Goal: Check status

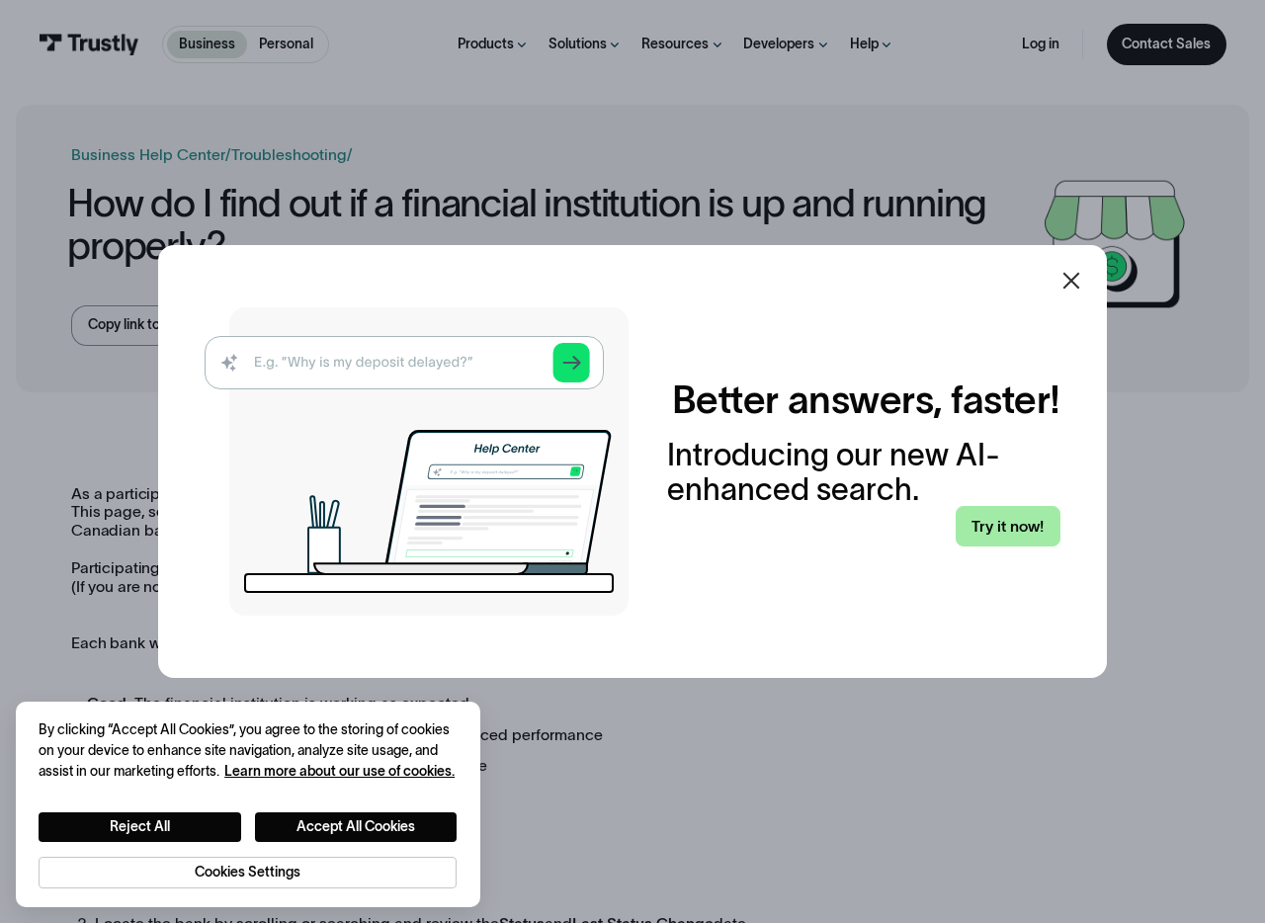
click at [1030, 532] on link "Try it now!" at bounding box center [1008, 526] width 105 height 41
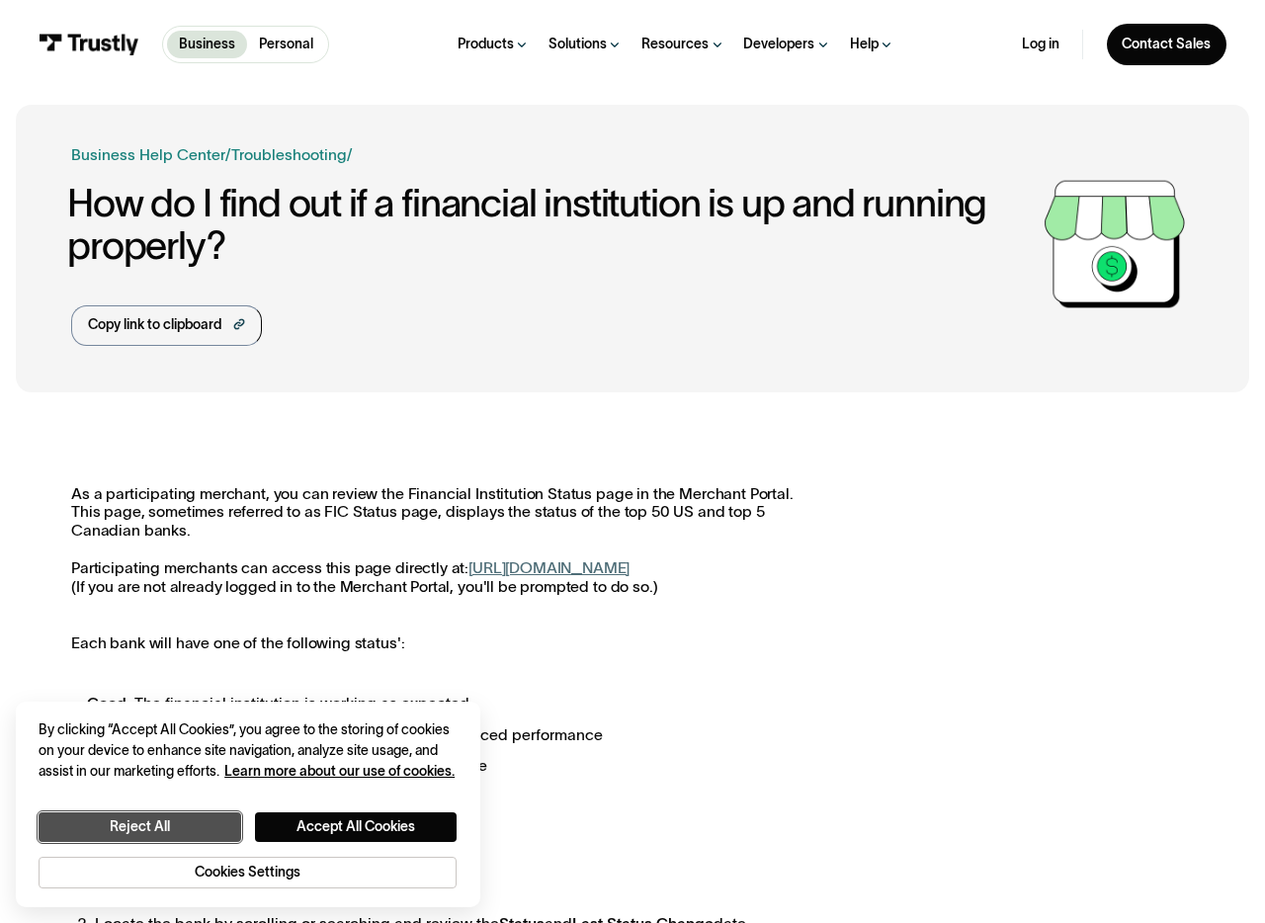
click at [186, 822] on button "Reject All" at bounding box center [140, 827] width 203 height 29
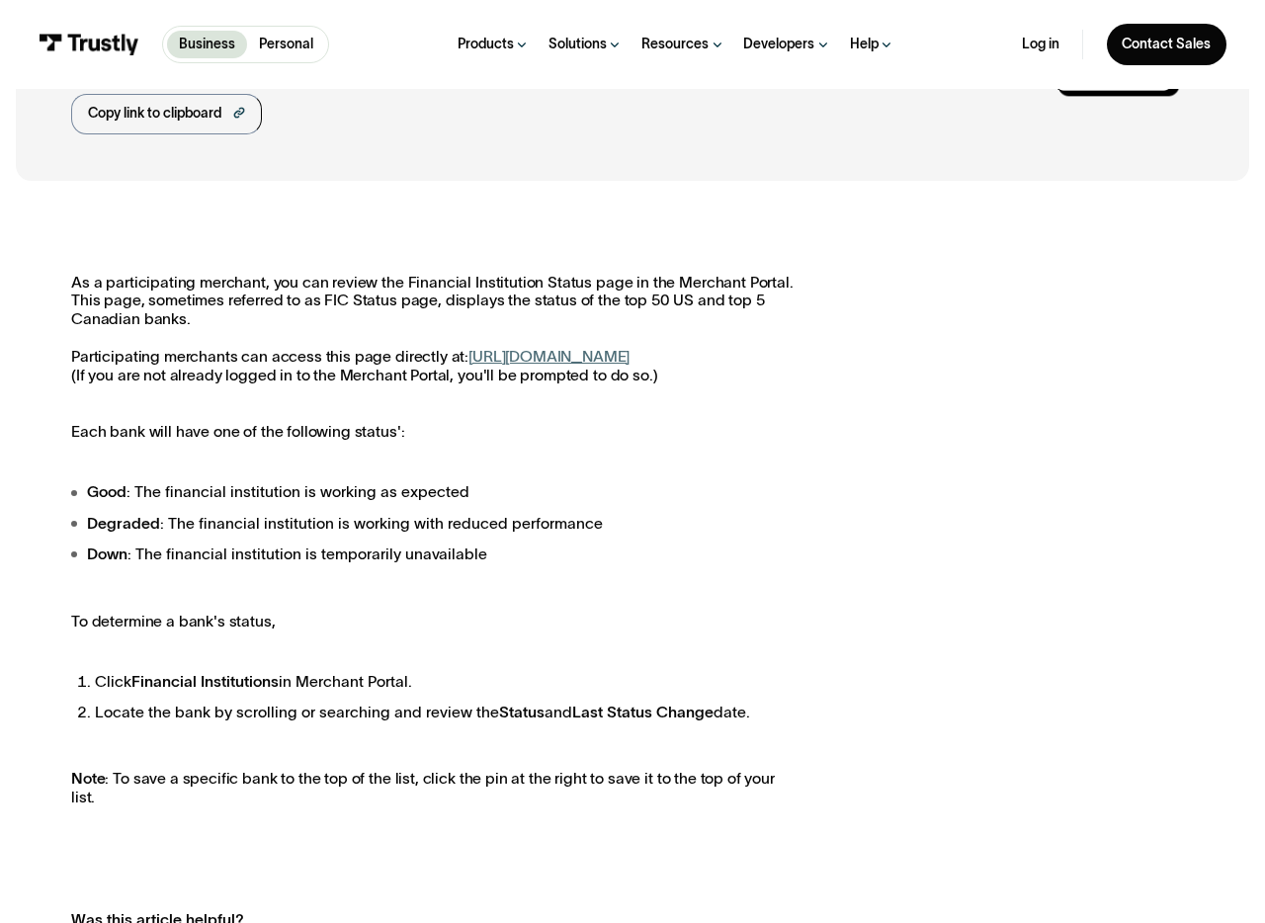
scroll to position [331, 0]
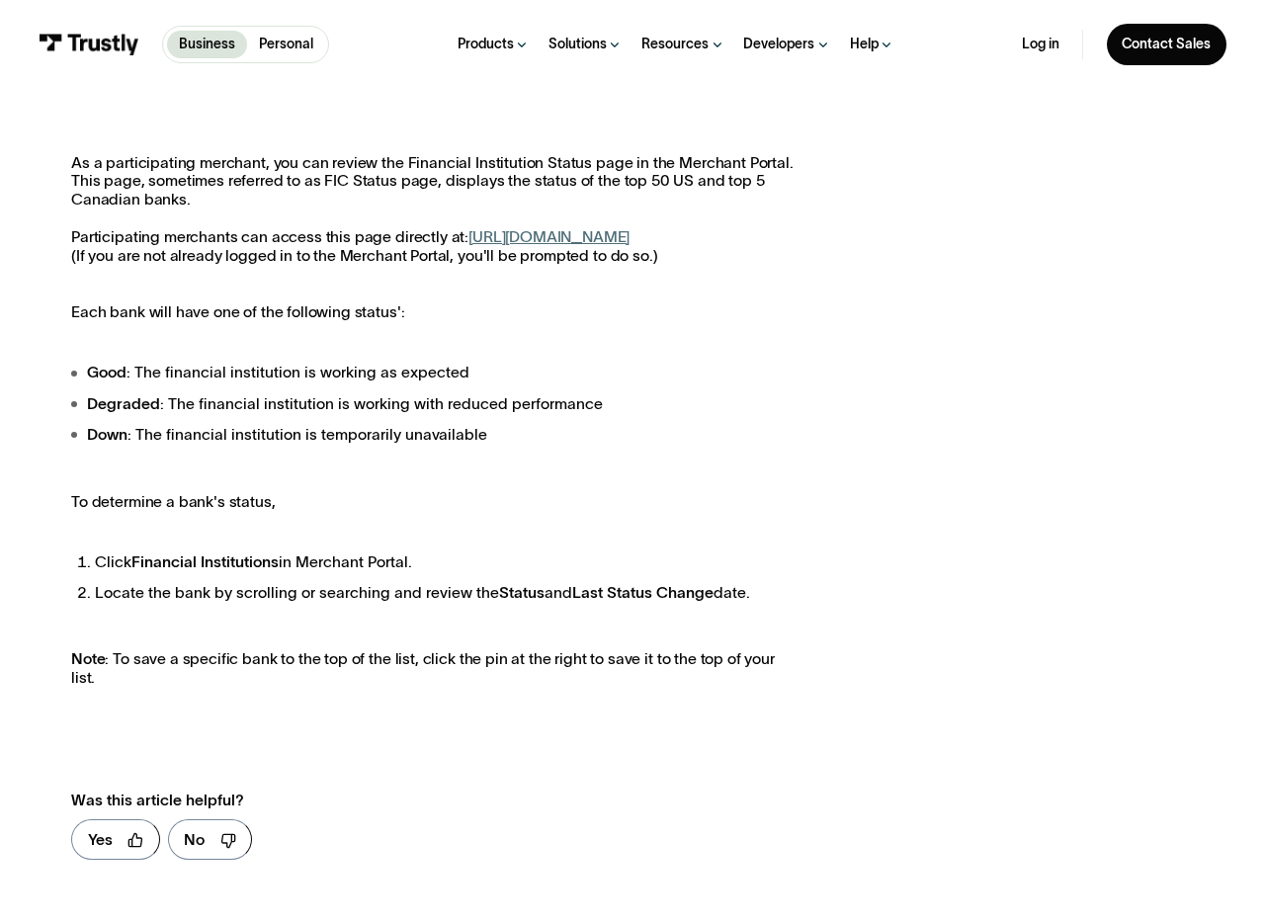
click at [630, 235] on link "[URL][DOMAIN_NAME]" at bounding box center [549, 236] width 161 height 17
